Goal: Task Accomplishment & Management: Manage account settings

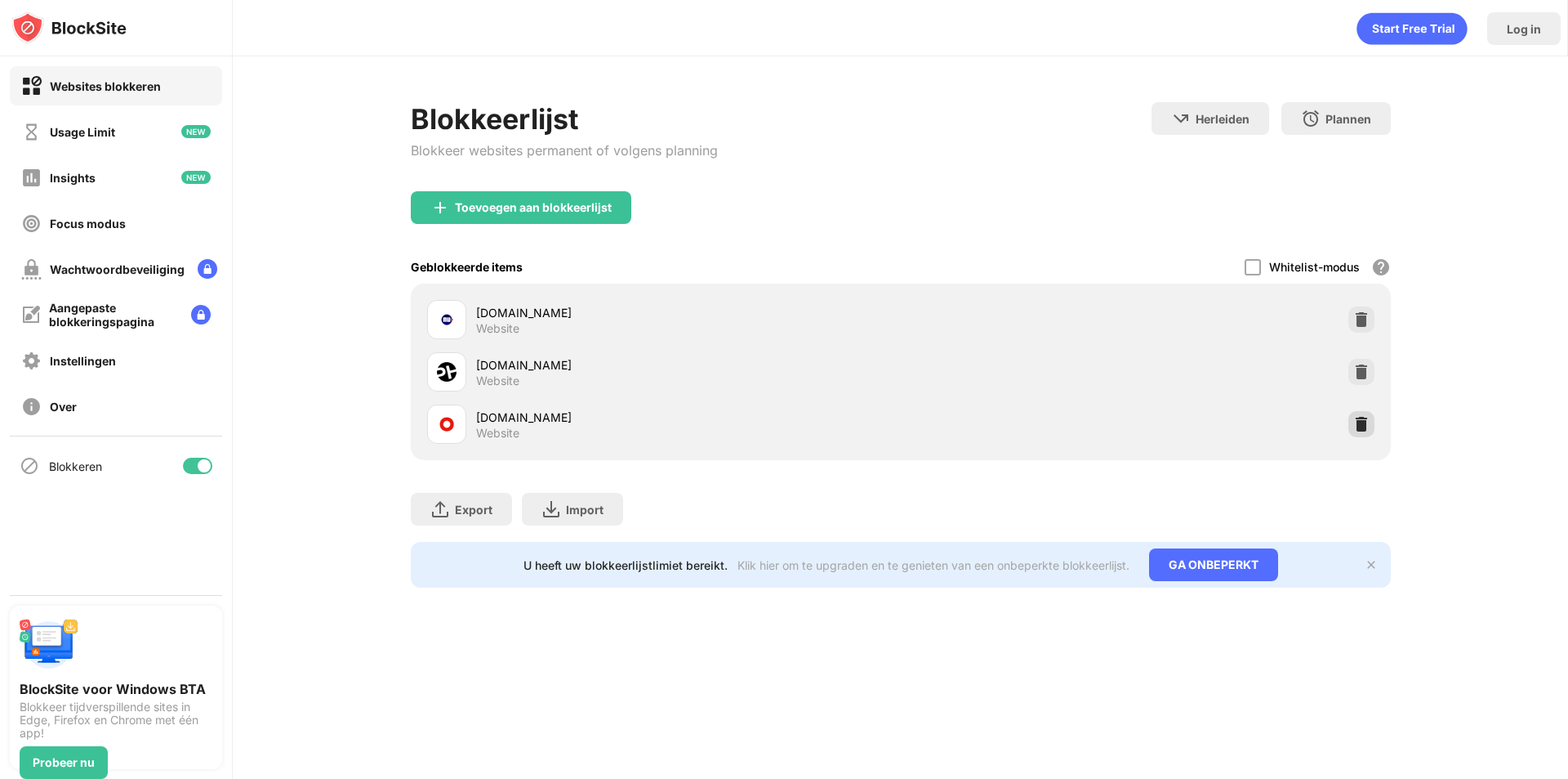
click at [1362, 422] on img at bounding box center [1362, 424] width 17 height 17
